Goal: Transaction & Acquisition: Purchase product/service

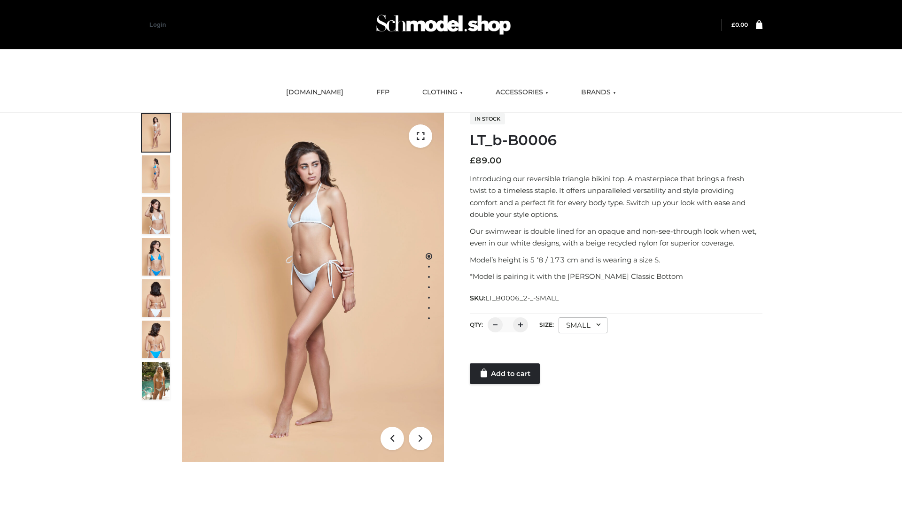
click at [505, 374] on link "Add to cart" at bounding box center [505, 374] width 70 height 21
